Goal: Find specific page/section: Find specific page/section

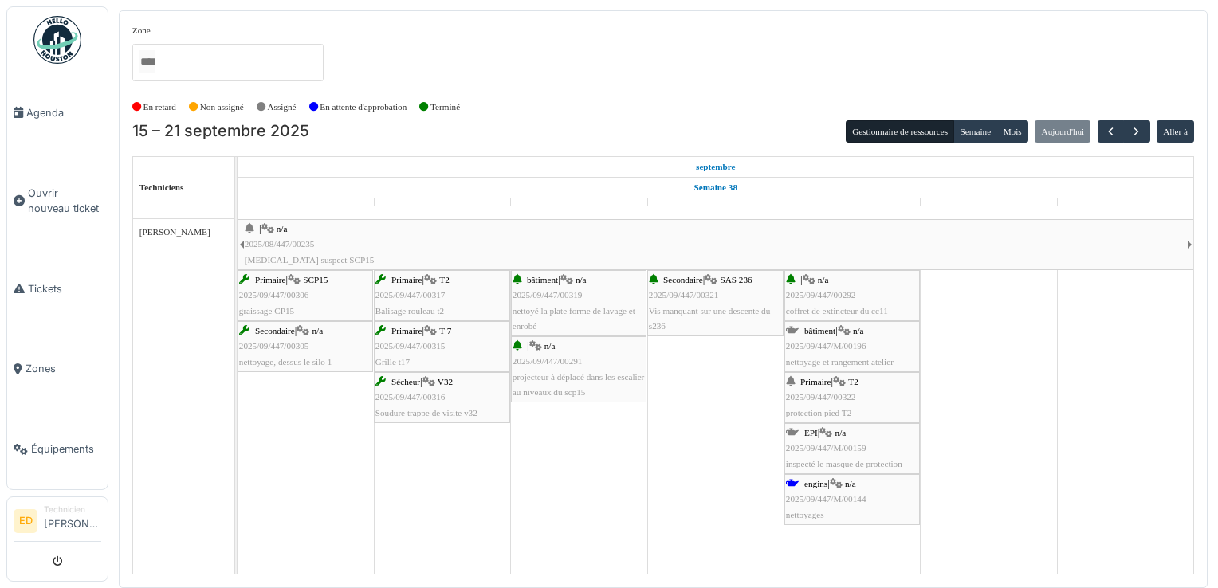
click at [277, 289] on div "Primaire | SCP15 2025/09/447/00306 graissage CP15" at bounding box center [305, 296] width 132 height 46
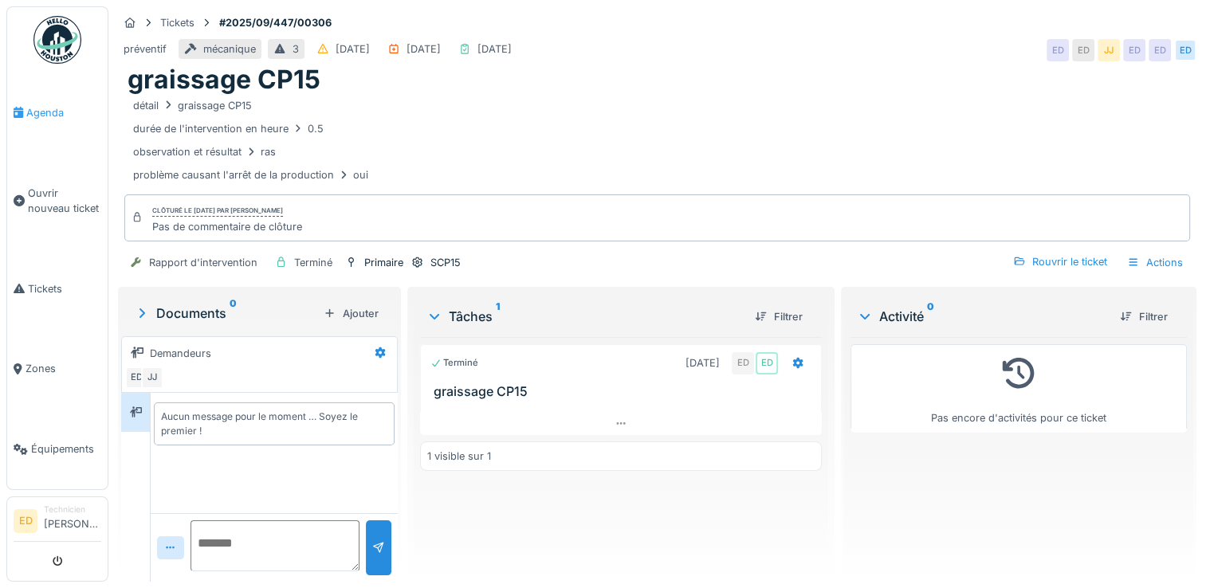
click at [42, 112] on span "Agenda" at bounding box center [63, 112] width 75 height 15
